Goal: Task Accomplishment & Management: Use online tool/utility

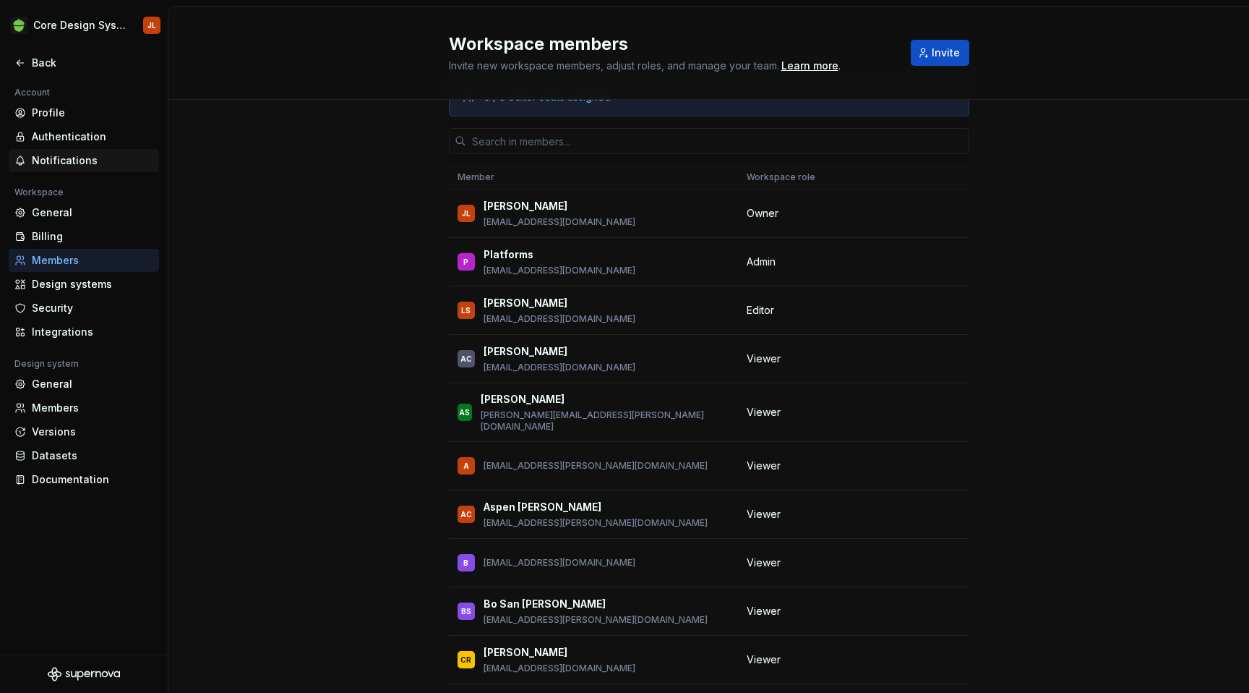
scroll to position [398, 0]
click at [49, 60] on div "Back" at bounding box center [92, 63] width 121 height 14
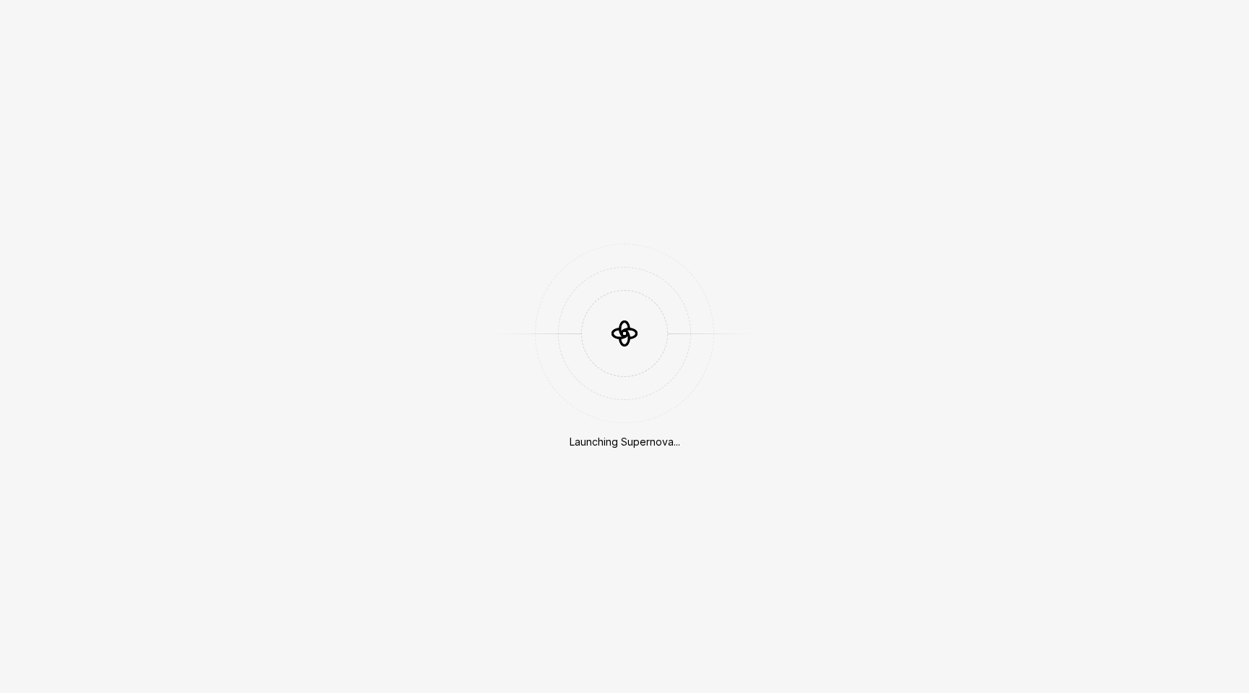
scroll to position [398, 0]
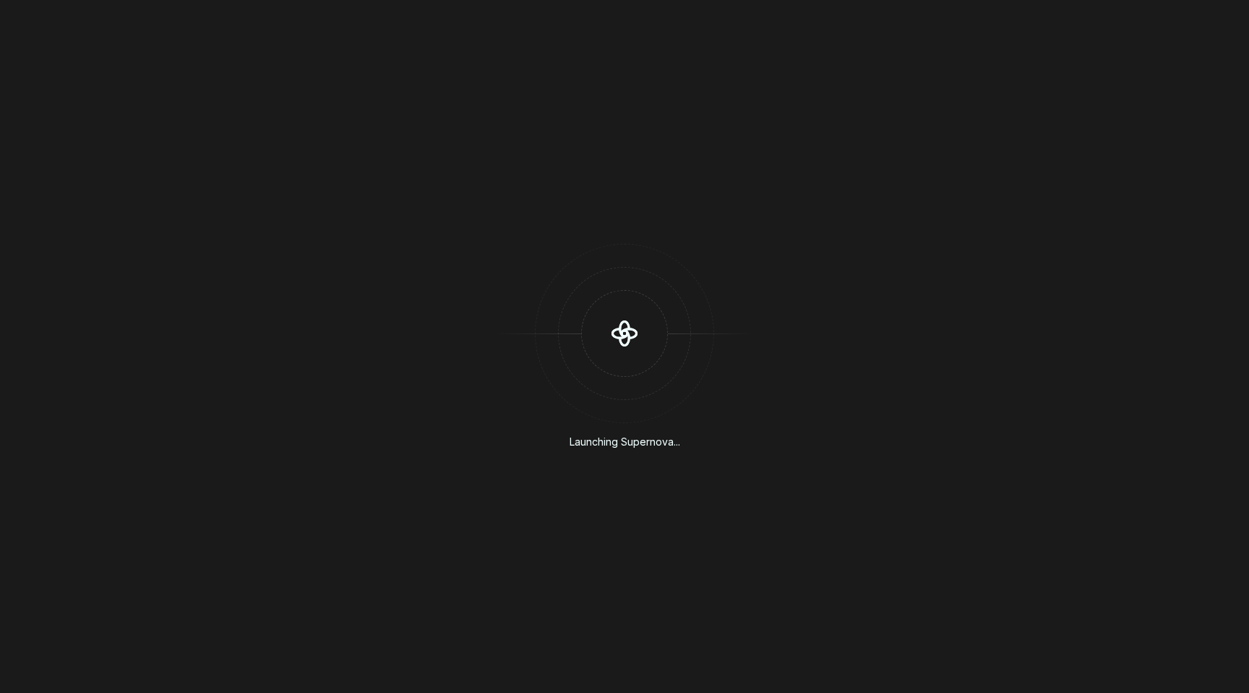
scroll to position [398, 0]
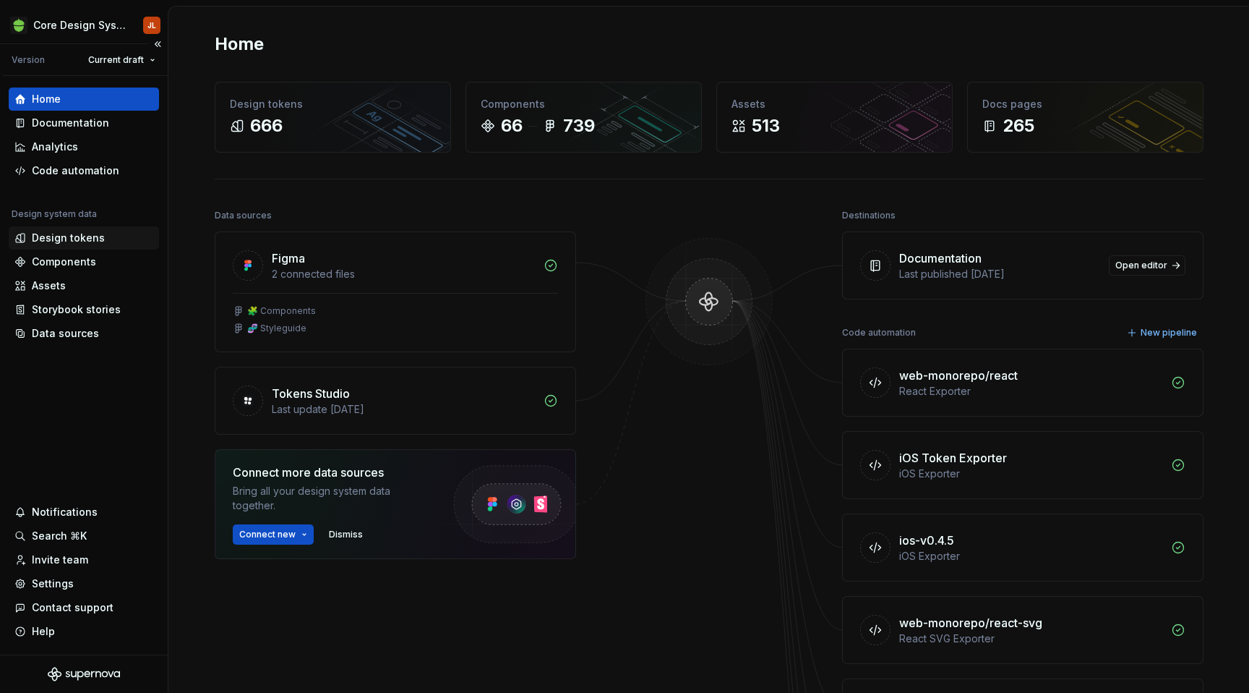
click at [66, 238] on div "Design tokens" at bounding box center [68, 238] width 73 height 14
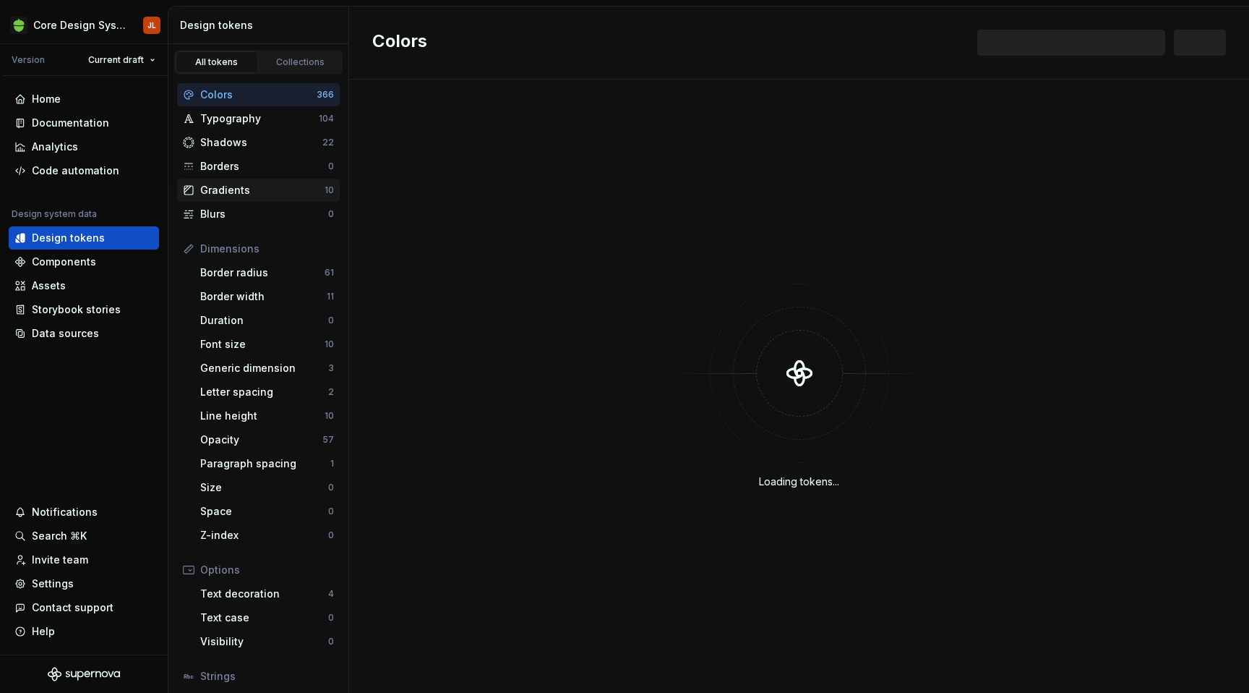
click at [209, 193] on div "Gradients" at bounding box center [262, 190] width 124 height 14
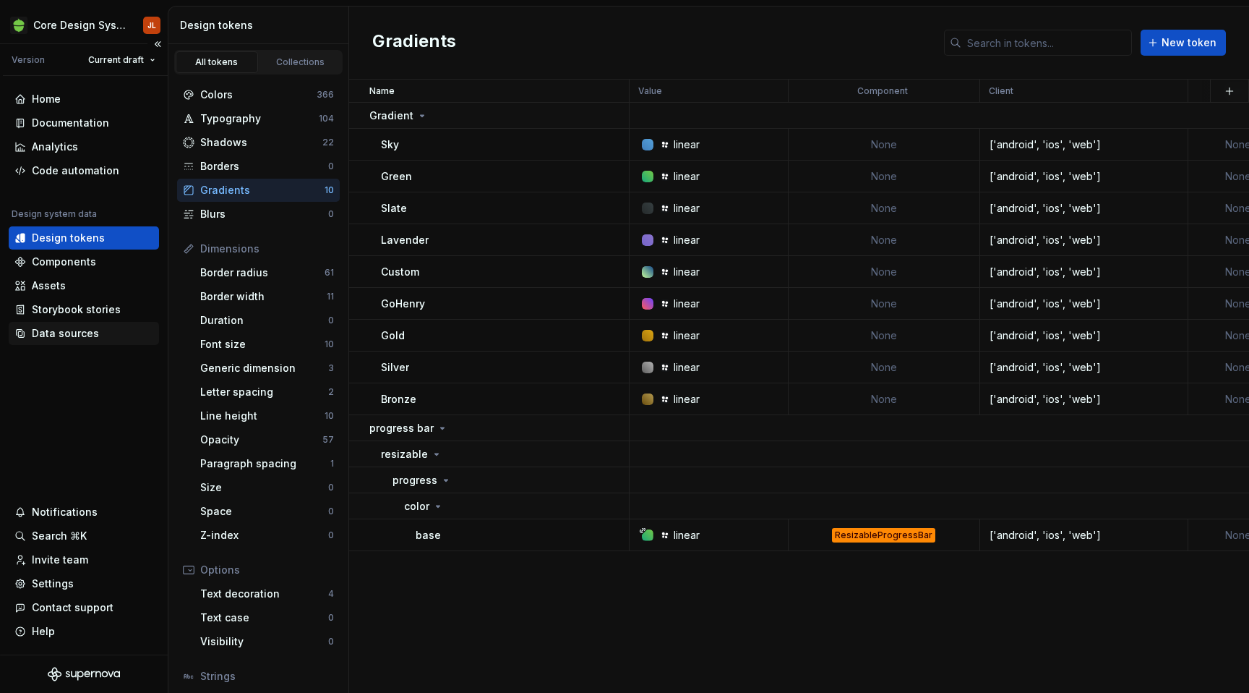
click at [77, 333] on div "Data sources" at bounding box center [65, 333] width 67 height 14
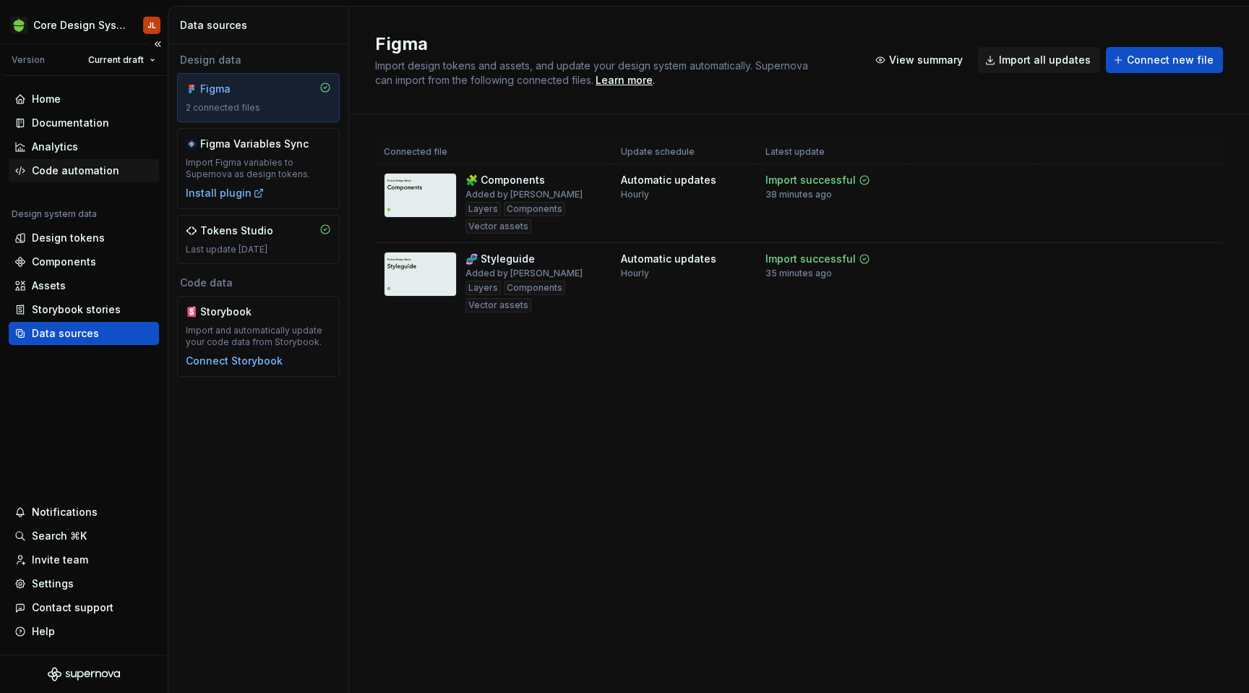
click at [75, 169] on div "Code automation" at bounding box center [75, 170] width 87 height 14
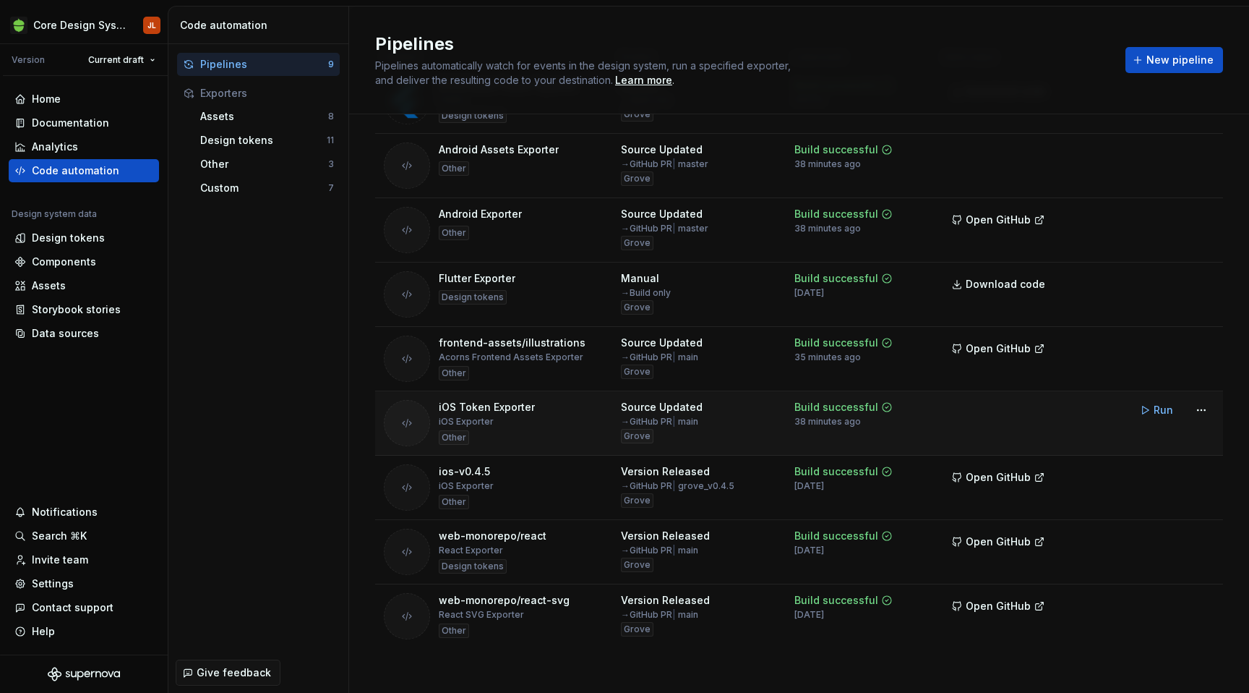
scroll to position [105, 0]
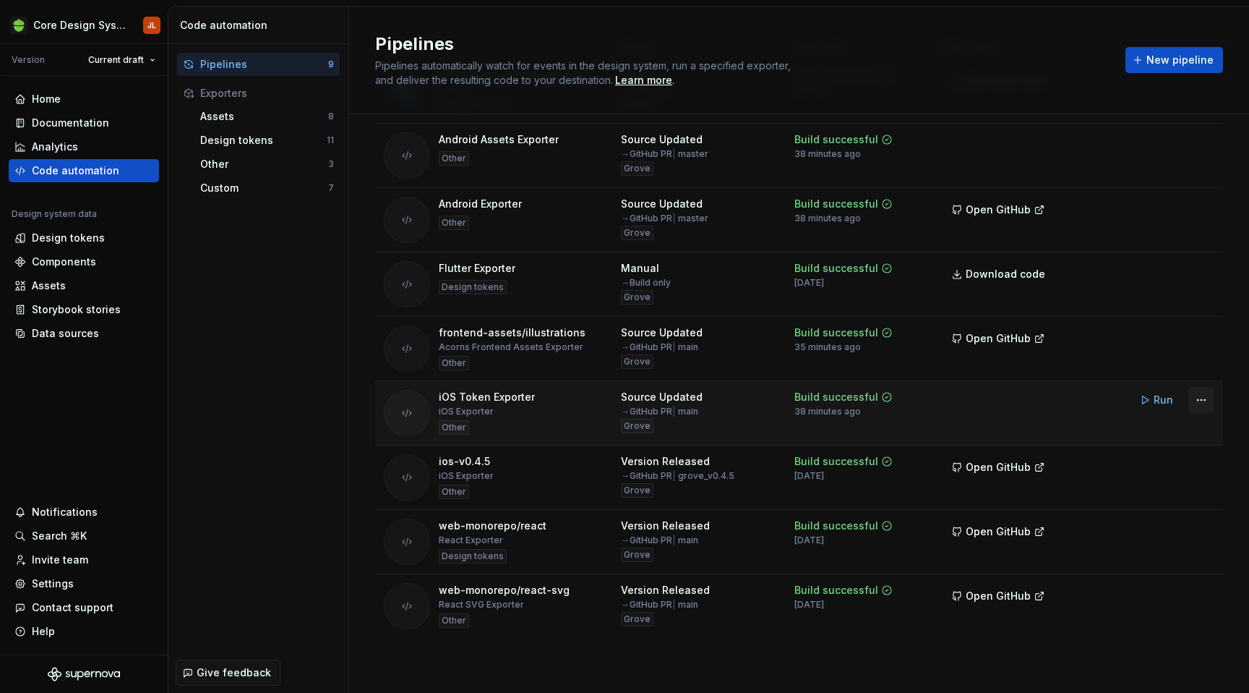
click at [1201, 404] on html "Core Design System JL Version Current draft Home Documentation Analytics Code a…" at bounding box center [624, 346] width 1249 height 693
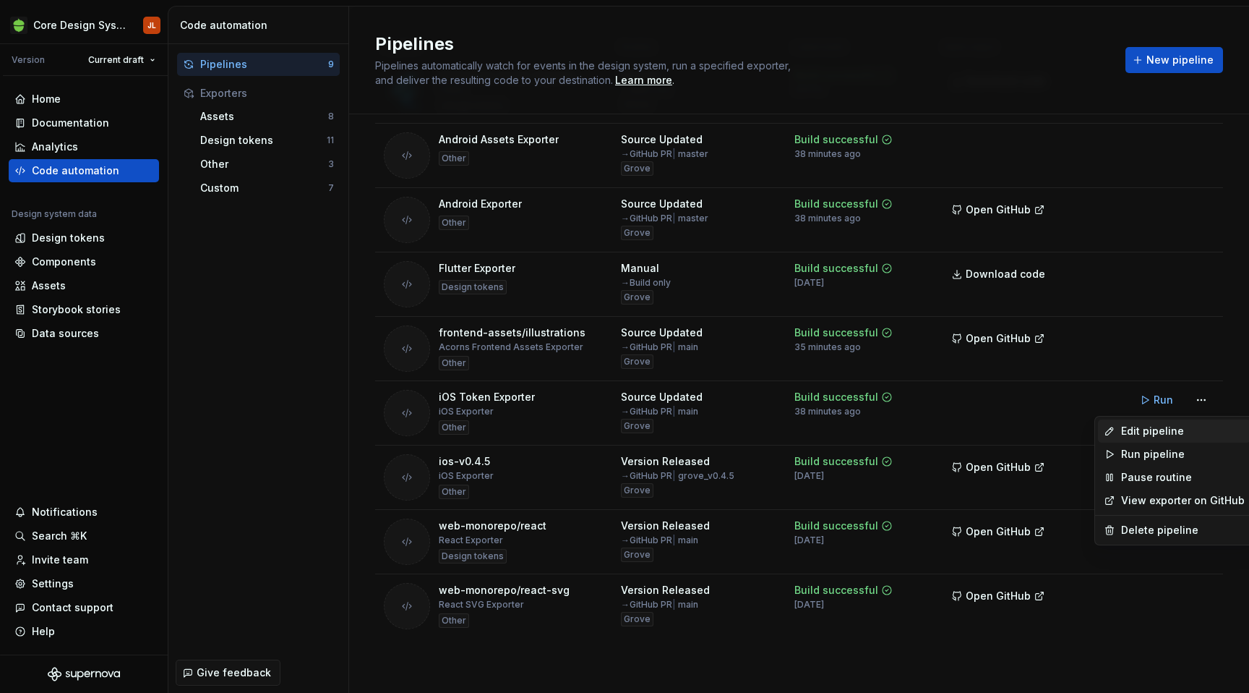
click at [1175, 432] on div "Edit pipeline" at bounding box center [1183, 431] width 124 height 14
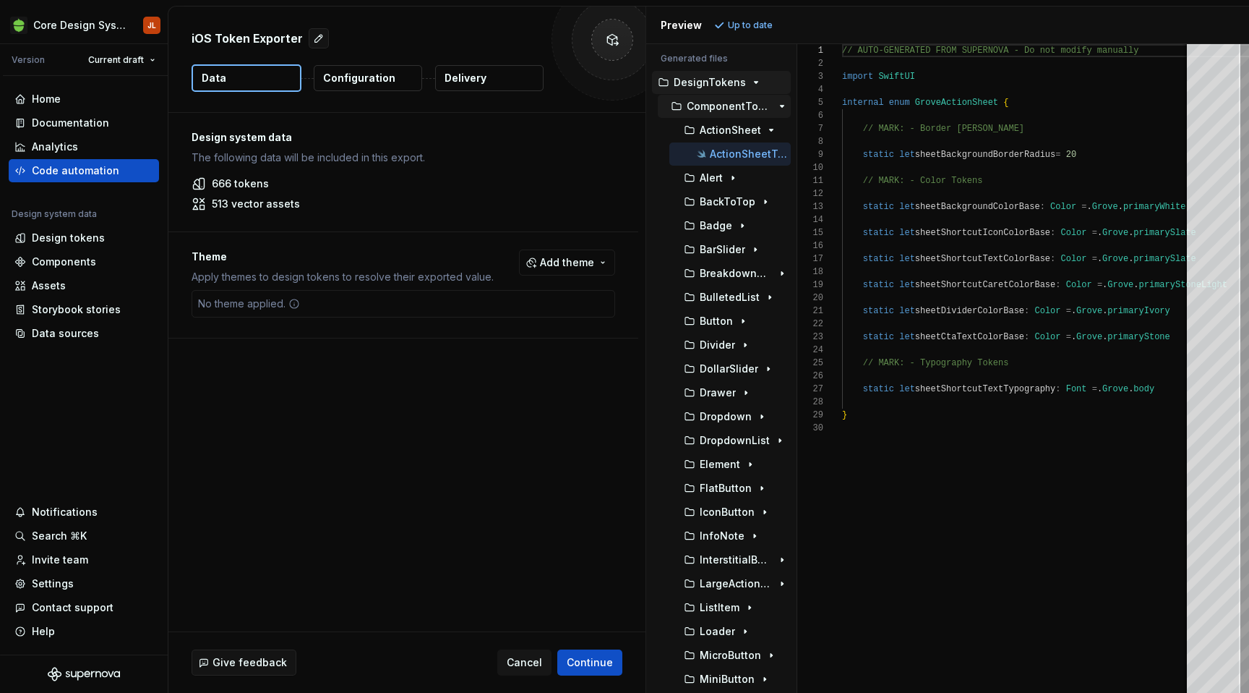
click at [781, 104] on icon "button" at bounding box center [783, 107] width 12 height 12
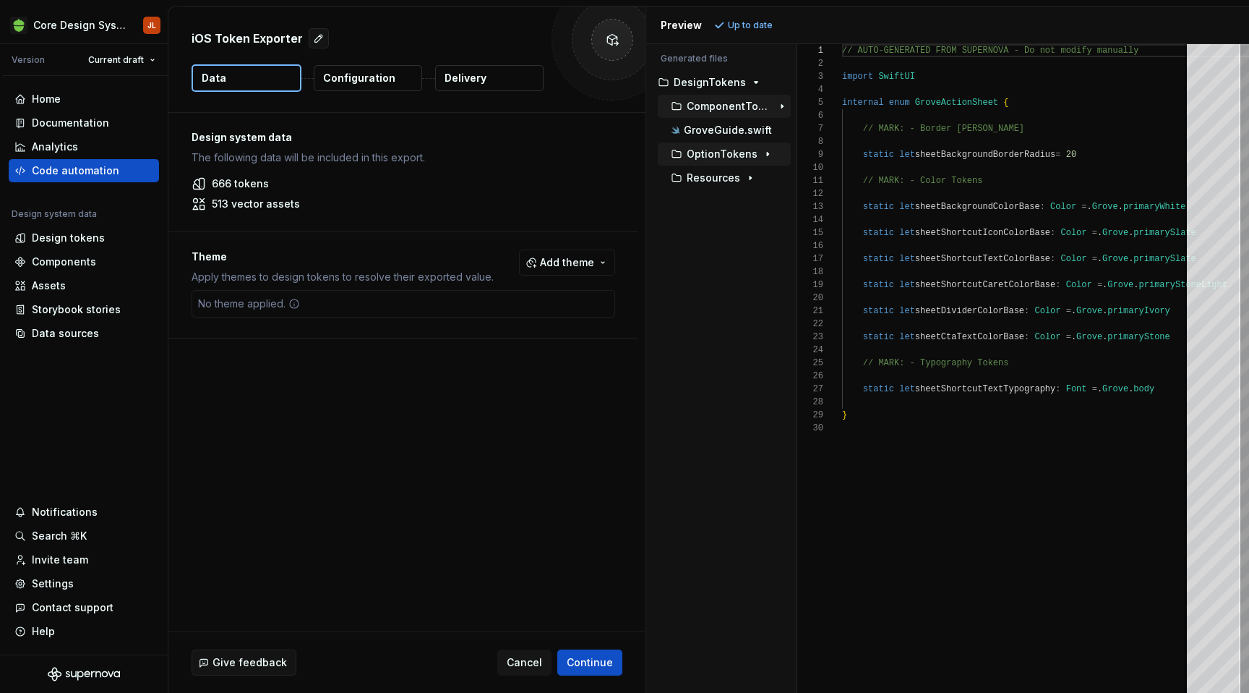
click at [767, 154] on icon "button" at bounding box center [767, 155] width 1 height 4
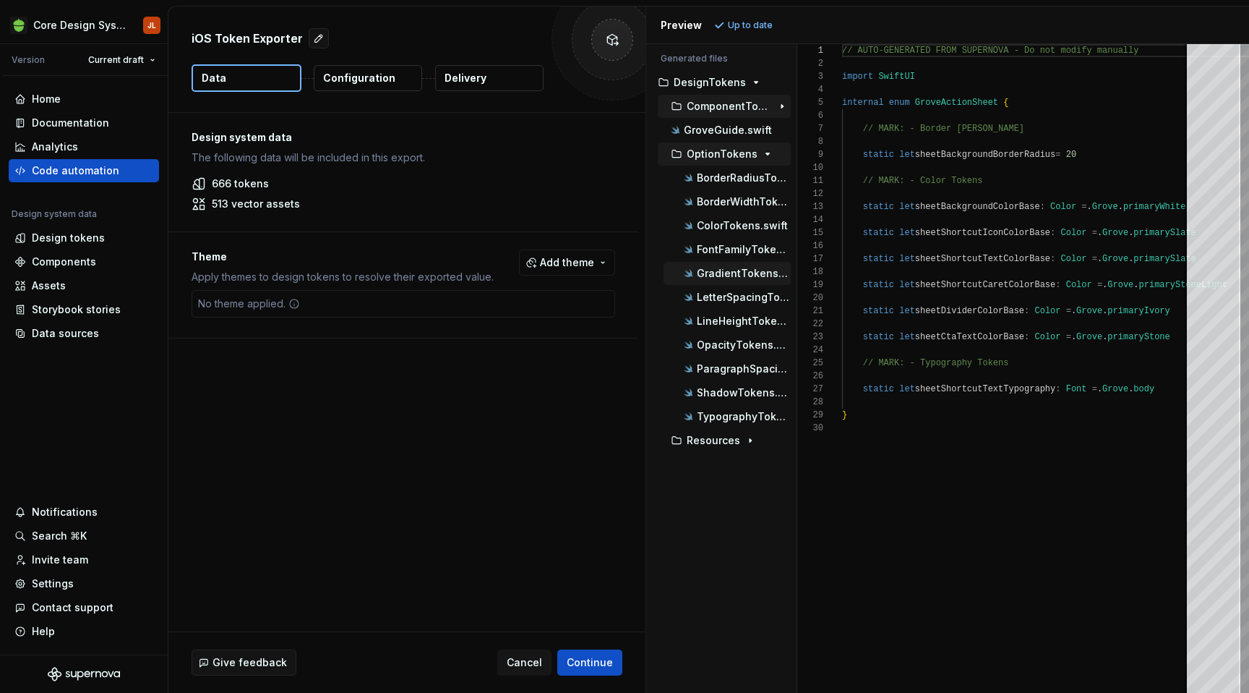
click at [733, 273] on p "GradientTokens.swift" at bounding box center [744, 274] width 94 height 12
type textarea "**********"
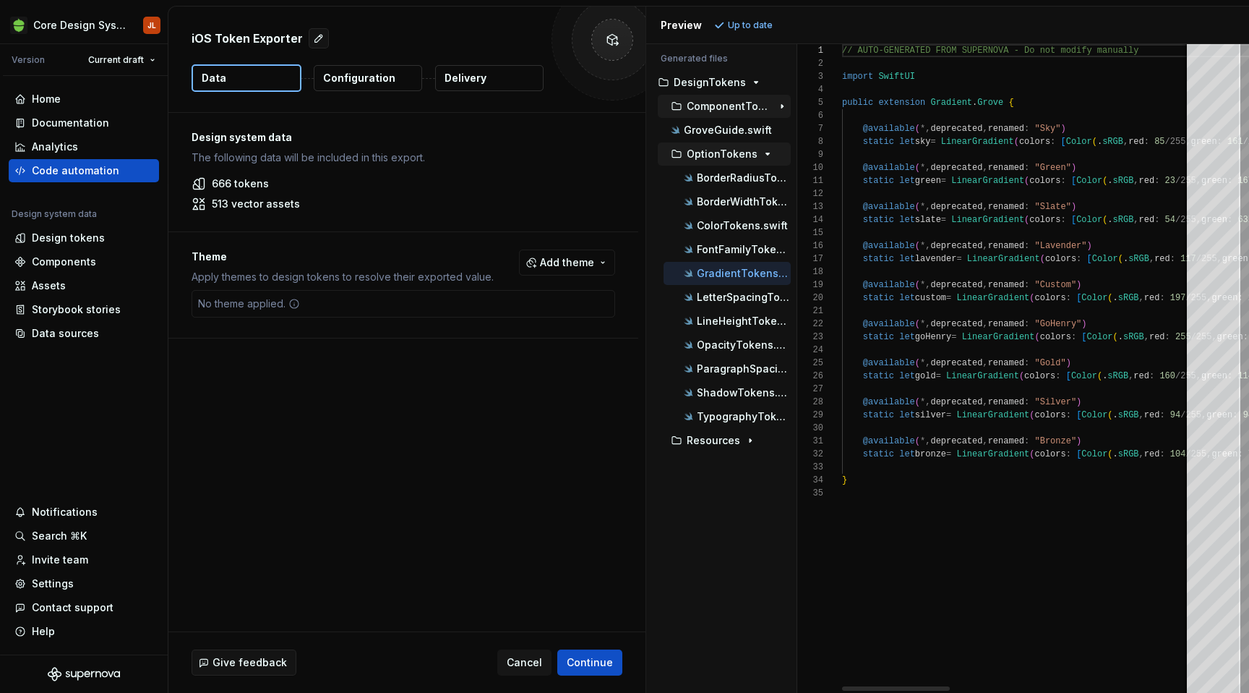
scroll to position [130, 0]
click at [749, 441] on icon "button" at bounding box center [751, 441] width 12 height 12
click at [534, 664] on span "Cancel" at bounding box center [524, 662] width 35 height 14
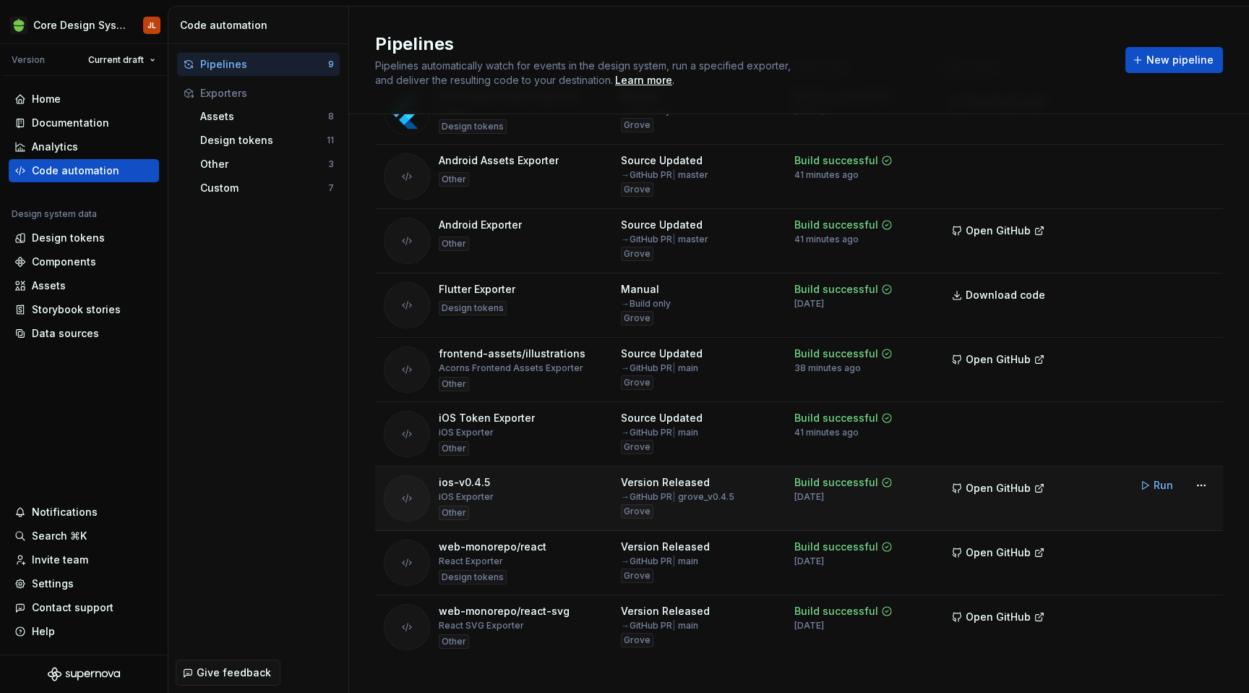
scroll to position [105, 0]
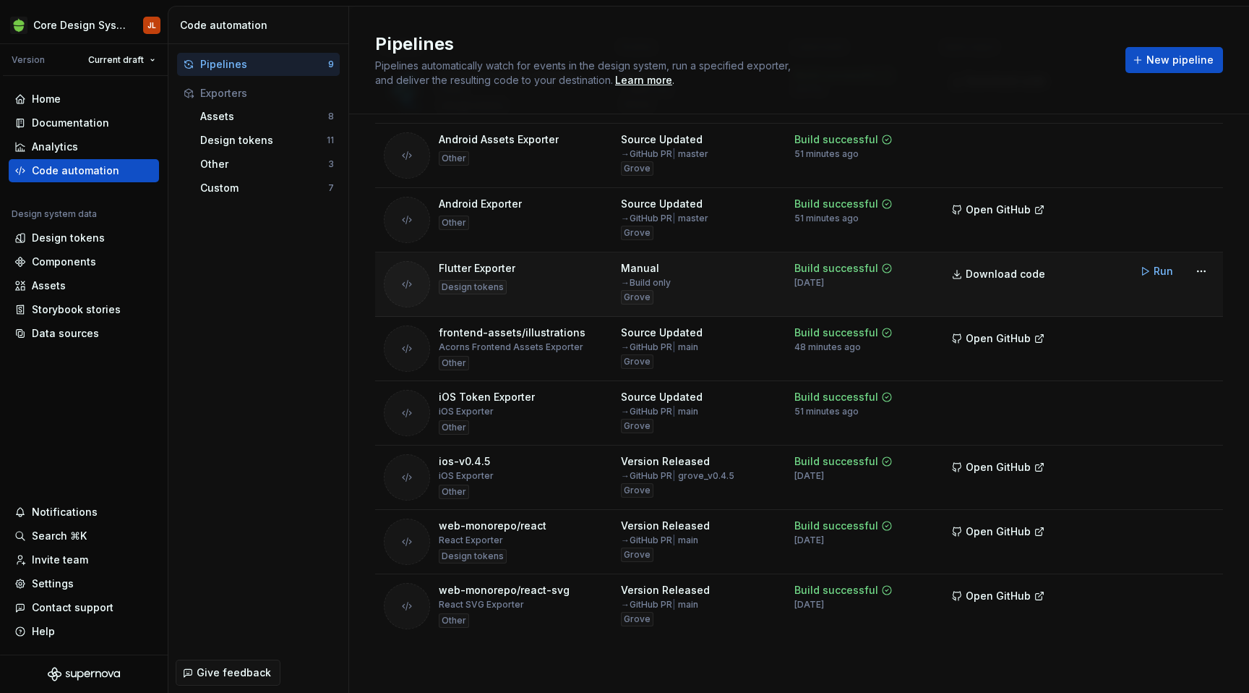
type textarea "*"
